Goal: Navigation & Orientation: Find specific page/section

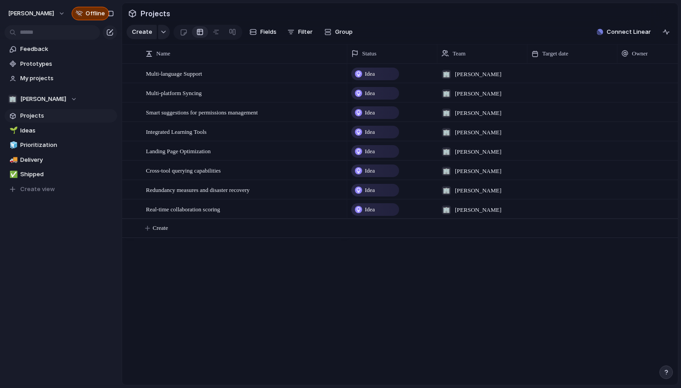
click at [308, 318] on div "Multi-language Support Multi-platform Syncing Smart suggestions for permissions…" at bounding box center [400, 224] width 556 height 321
click at [549, 74] on div at bounding box center [573, 73] width 90 height 18
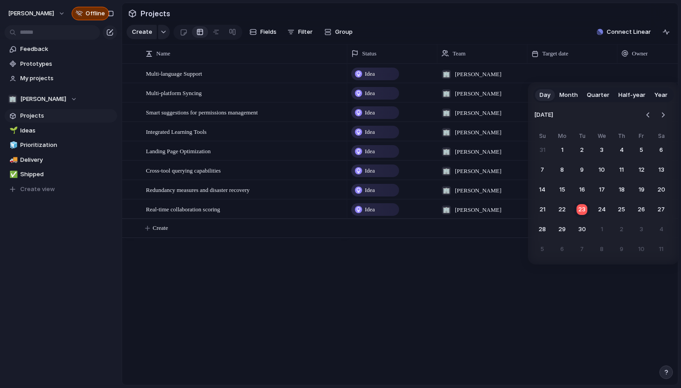
click at [572, 92] on span "Month" at bounding box center [569, 95] width 18 height 9
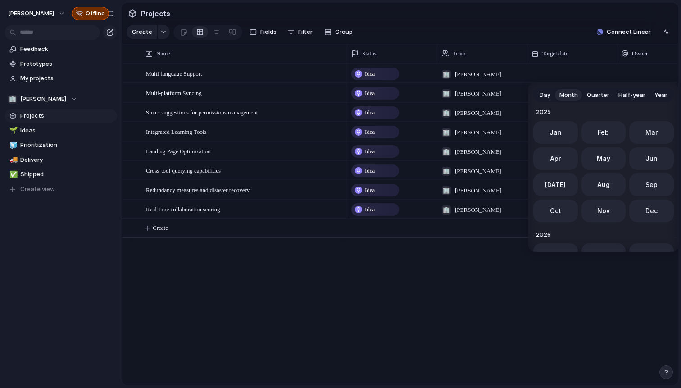
click at [595, 95] on span "Quarter" at bounding box center [598, 95] width 23 height 9
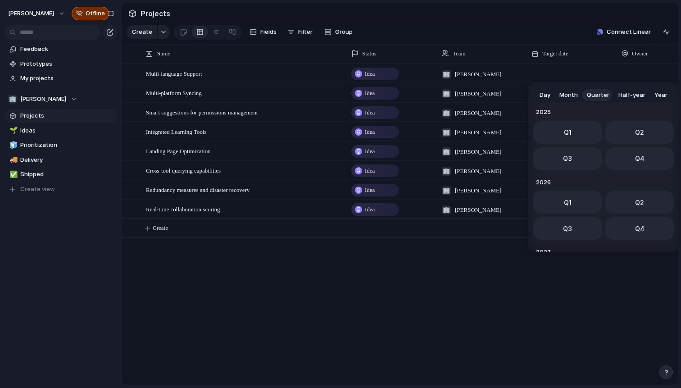
click at [620, 96] on span "Half-year" at bounding box center [632, 95] width 27 height 9
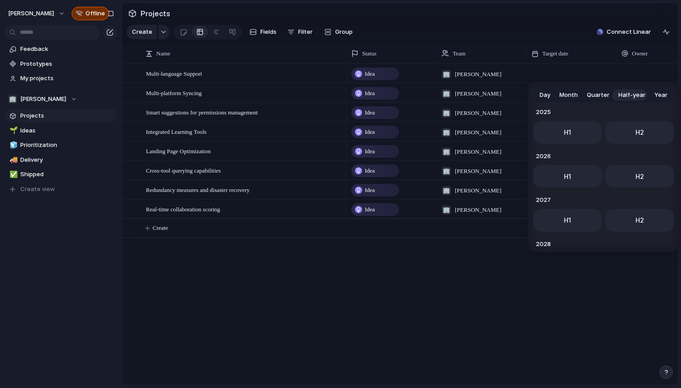
click at [651, 94] on button "Year" at bounding box center [661, 95] width 22 height 14
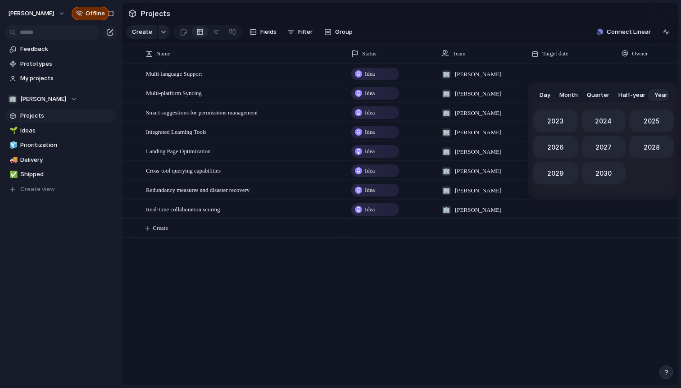
scroll to position [0, 0]
click at [548, 98] on span "Day" at bounding box center [545, 95] width 11 height 9
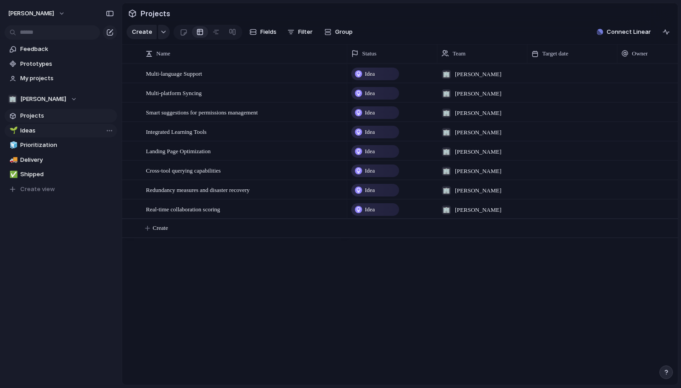
click at [35, 132] on span "Ideas" at bounding box center [67, 130] width 94 height 9
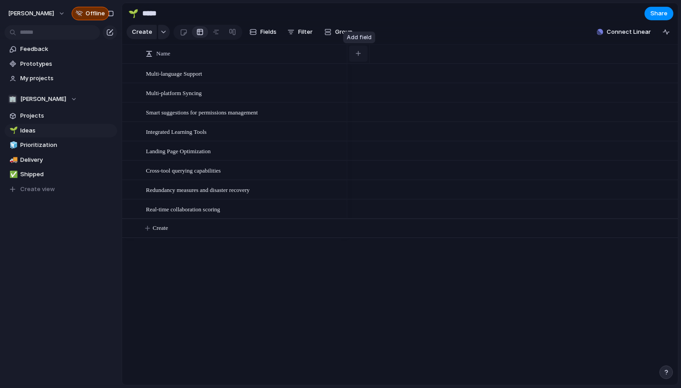
click at [361, 59] on button "button" at bounding box center [358, 54] width 18 height 16
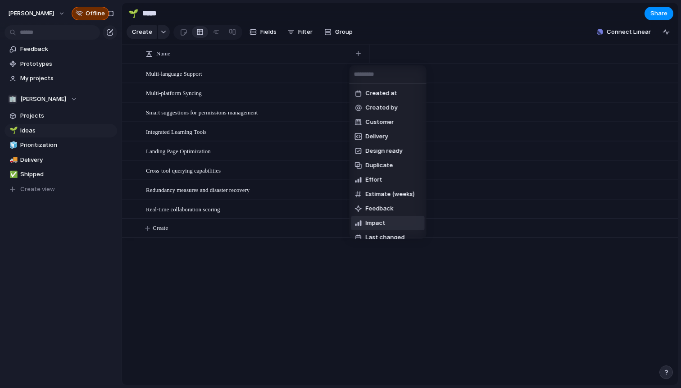
click at [327, 259] on div "Created at Created by Customer Delivery Design ready Duplicate Effort Estimate …" at bounding box center [340, 194] width 681 height 388
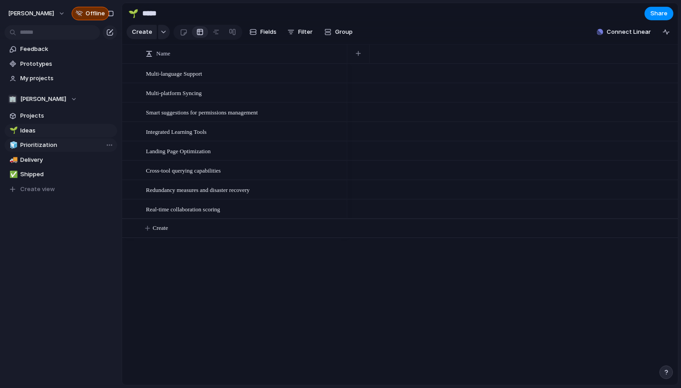
click at [60, 140] on link "🧊 Prioritization" at bounding box center [61, 145] width 113 height 14
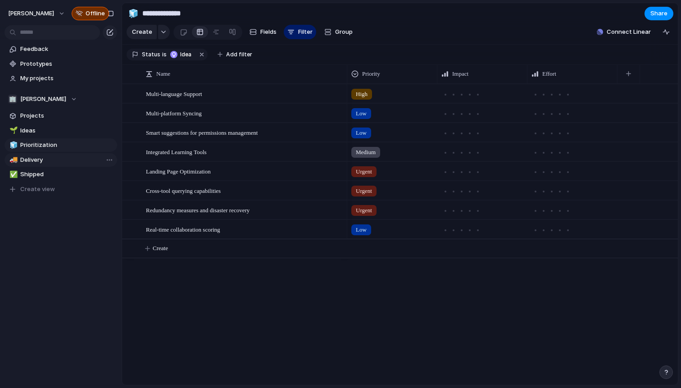
click at [36, 162] on span "Delivery" at bounding box center [67, 159] width 94 height 9
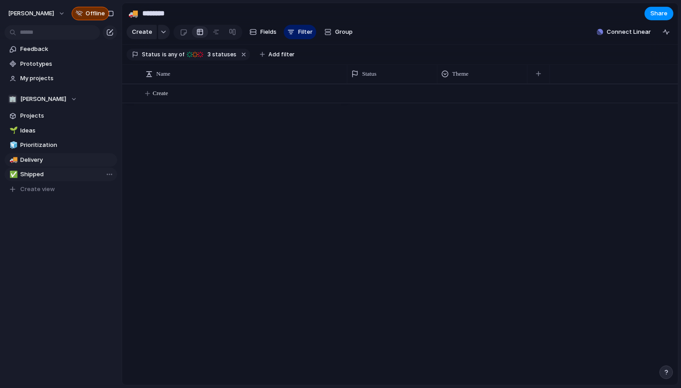
click at [47, 177] on span "Shipped" at bounding box center [67, 174] width 94 height 9
type input "*******"
click at [41, 113] on span "Projects" at bounding box center [67, 115] width 94 height 9
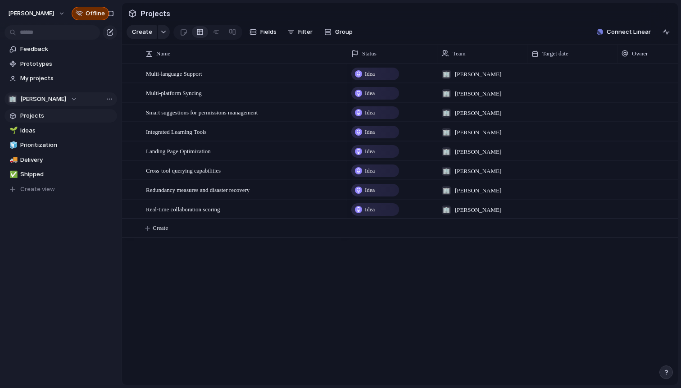
click at [42, 102] on span "[PERSON_NAME]" at bounding box center [43, 99] width 46 height 9
click at [67, 219] on div "🏢 [PERSON_NAME] Create new team" at bounding box center [340, 194] width 681 height 388
click at [668, 32] on div "button" at bounding box center [666, 31] width 7 height 7
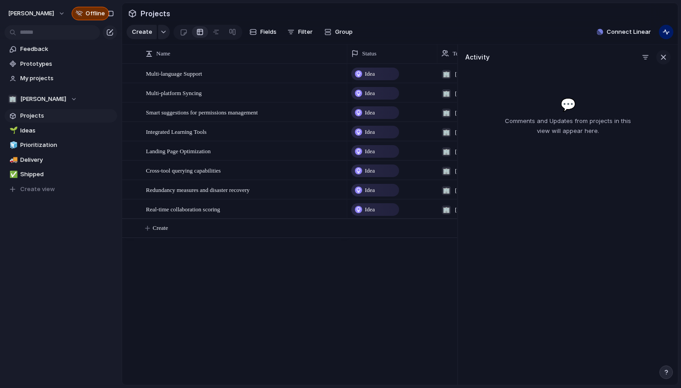
click at [669, 55] on button "button" at bounding box center [663, 57] width 14 height 14
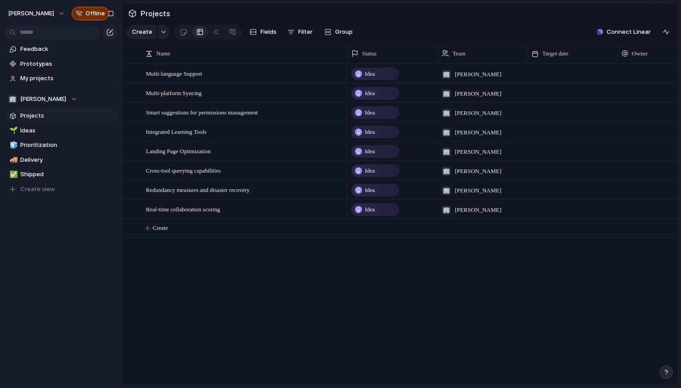
click at [543, 20] on section "Projects" at bounding box center [400, 13] width 556 height 20
